Goal: Navigation & Orientation: Find specific page/section

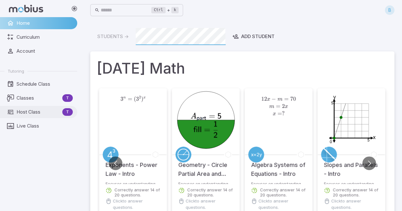
click at [54, 112] on span "Host Class" at bounding box center [38, 112] width 43 height 7
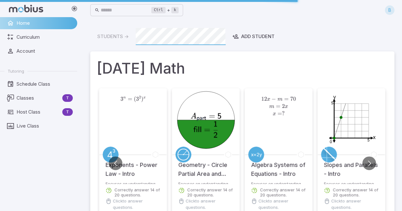
click at [155, 107] on div "3 n = ( 3 2 ) x 3^{n} = (3^{2})^{x} 3 n = ( 3 2 ) x" at bounding box center [133, 99] width 66 height 17
click at [22, 112] on ul "Tutoring Schedule Class Classes T Host Class T Live Class" at bounding box center [38, 99] width 77 height 66
click at [69, 109] on span "T" at bounding box center [67, 112] width 10 height 6
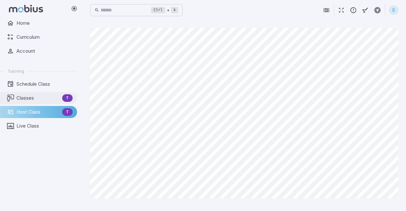
click at [37, 101] on span "Classes" at bounding box center [38, 98] width 43 height 7
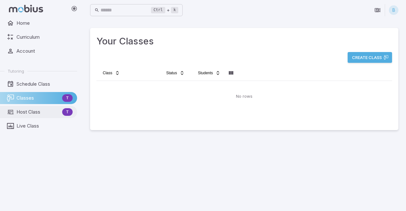
click at [37, 112] on span "Host Class" at bounding box center [38, 112] width 43 height 7
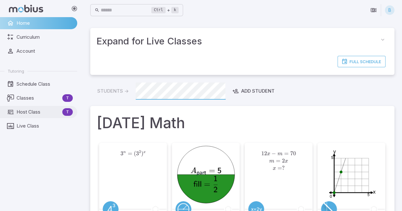
click at [49, 112] on span "Host Class" at bounding box center [38, 112] width 43 height 7
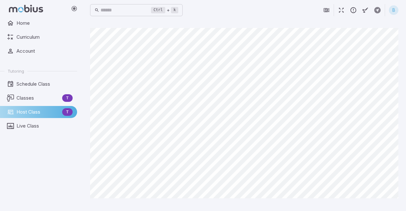
click at [25, 111] on span "Host Class" at bounding box center [38, 112] width 43 height 7
click at [37, 97] on span "Classes" at bounding box center [38, 98] width 43 height 7
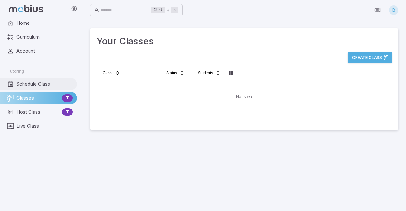
click at [26, 86] on span "Schedule Class" at bounding box center [45, 84] width 56 height 7
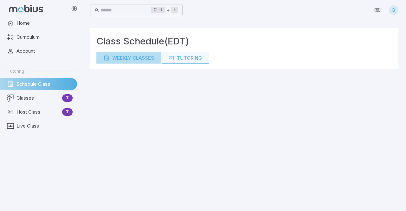
click at [130, 63] on button "Weekly Classes" at bounding box center [129, 58] width 65 height 12
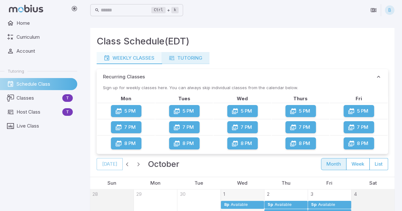
click at [183, 55] on div "Tutoring" at bounding box center [185, 58] width 34 height 7
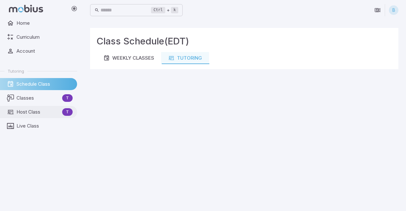
click at [32, 112] on span "Host Class" at bounding box center [38, 112] width 43 height 7
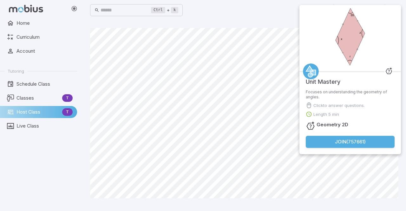
click at [25, 168] on div "Home Curriculum Account Tutoring Schedule Class Classes T Host Class T Live Cla…" at bounding box center [41, 114] width 82 height 194
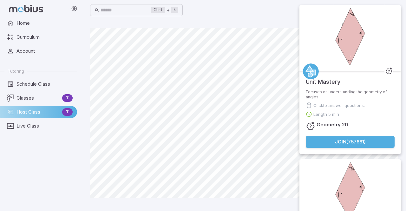
click at [24, 168] on div "Home Curriculum Account Tutoring Schedule Class Classes T Host Class T Live Cla…" at bounding box center [41, 114] width 82 height 194
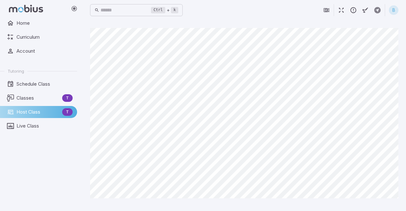
click at [22, 169] on div "Home Curriculum Account Tutoring Schedule Class Classes T Host Class T Live Cla…" at bounding box center [41, 114] width 82 height 194
click at [25, 160] on div "Home Curriculum Account Tutoring Schedule Class Classes T Host Class T Live Cla…" at bounding box center [41, 114] width 82 height 194
click at [2, 160] on div "Home Curriculum Account Tutoring Schedule Class Classes T Host Class T Live Cla…" at bounding box center [41, 114] width 82 height 194
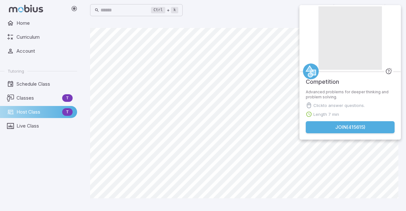
click at [306, 69] on div "Competition Advanced problems for deeper thinking and problem solving. Click to…" at bounding box center [351, 75] width 102 height 140
drag, startPoint x: 175, startPoint y: 199, endPoint x: 306, endPoint y: 69, distance: 185.0
click at [306, 69] on div "Join Activity" at bounding box center [351, 38] width 102 height 66
